Goal: Task Accomplishment & Management: Manage account settings

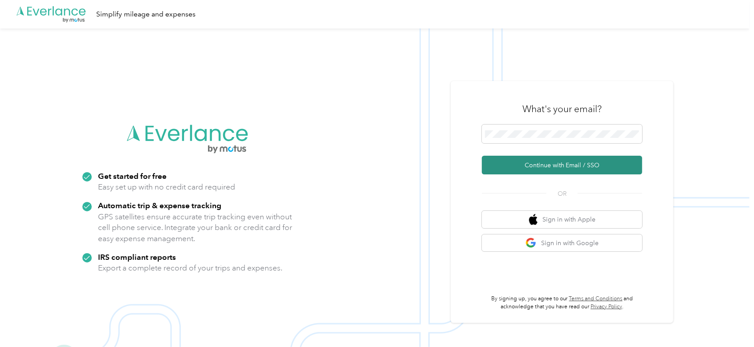
click at [582, 168] on button "Continue with Email / SSO" at bounding box center [562, 165] width 160 height 19
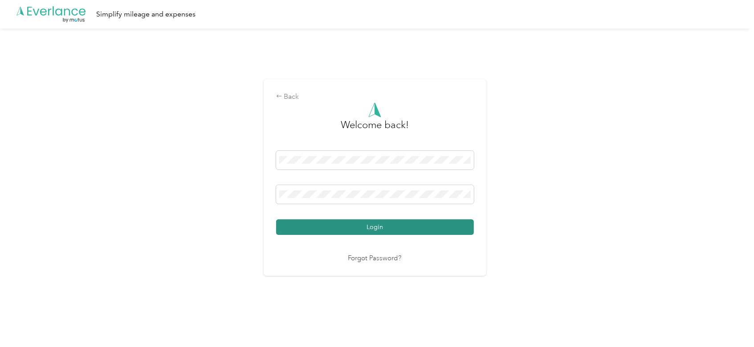
click at [368, 228] on button "Login" at bounding box center [375, 228] width 198 height 16
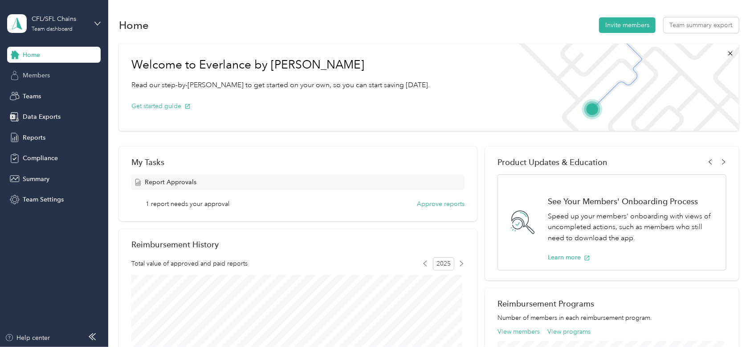
click at [42, 78] on span "Members" at bounding box center [36, 75] width 27 height 9
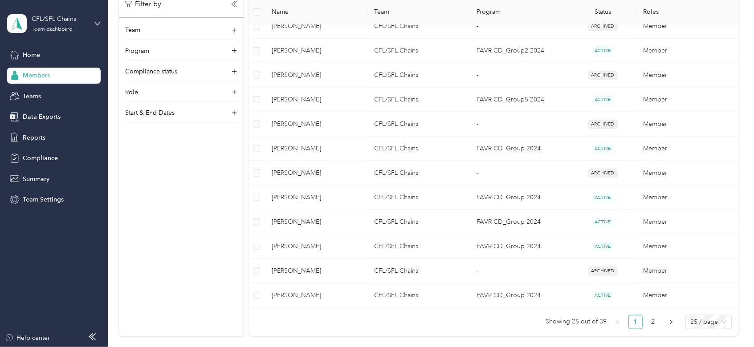
scroll to position [537, 0]
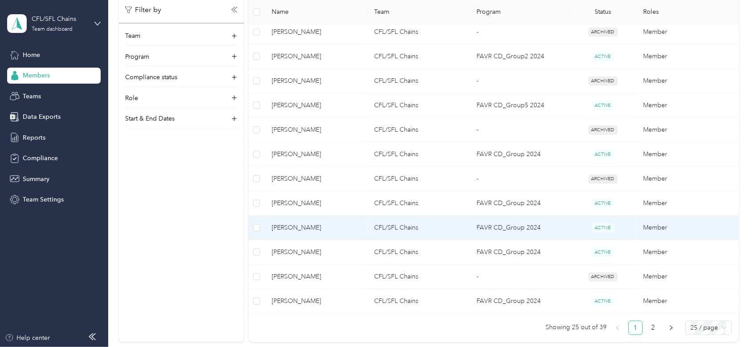
click at [306, 226] on span "[PERSON_NAME]" at bounding box center [316, 228] width 88 height 10
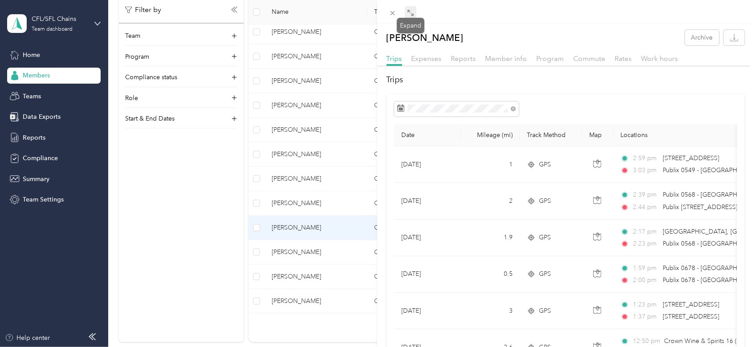
click at [411, 14] on icon at bounding box center [410, 12] width 7 height 7
